Goal: Check status: Check status

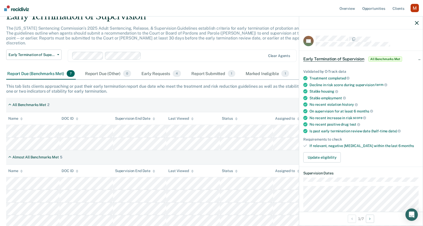
click at [414, 23] on div at bounding box center [361, 23] width 124 height 13
click at [419, 24] on div at bounding box center [361, 23] width 124 height 13
click at [417, 22] on icon "button" at bounding box center [417, 23] width 4 height 4
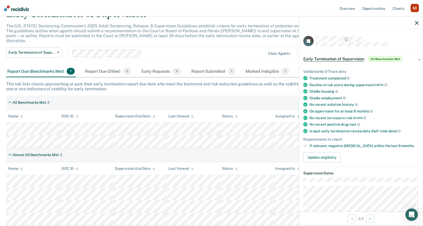
scroll to position [32, 0]
